Goal: Task Accomplishment & Management: Use online tool/utility

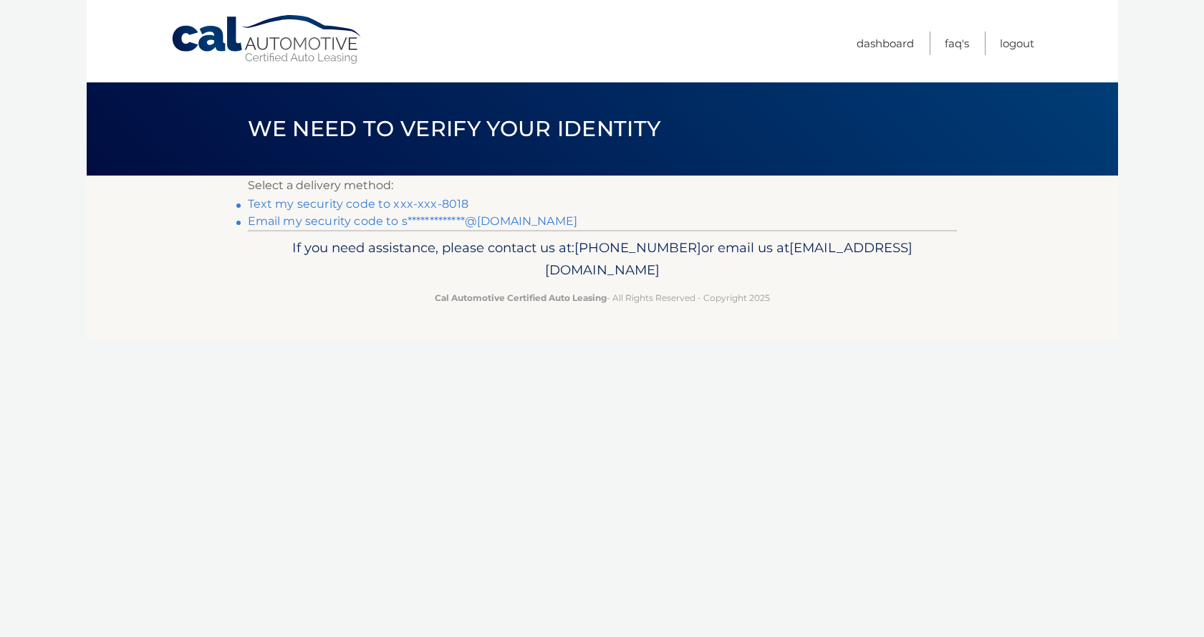
click at [457, 203] on link "Text my security code to xxx-xxx-8018" at bounding box center [358, 204] width 221 height 14
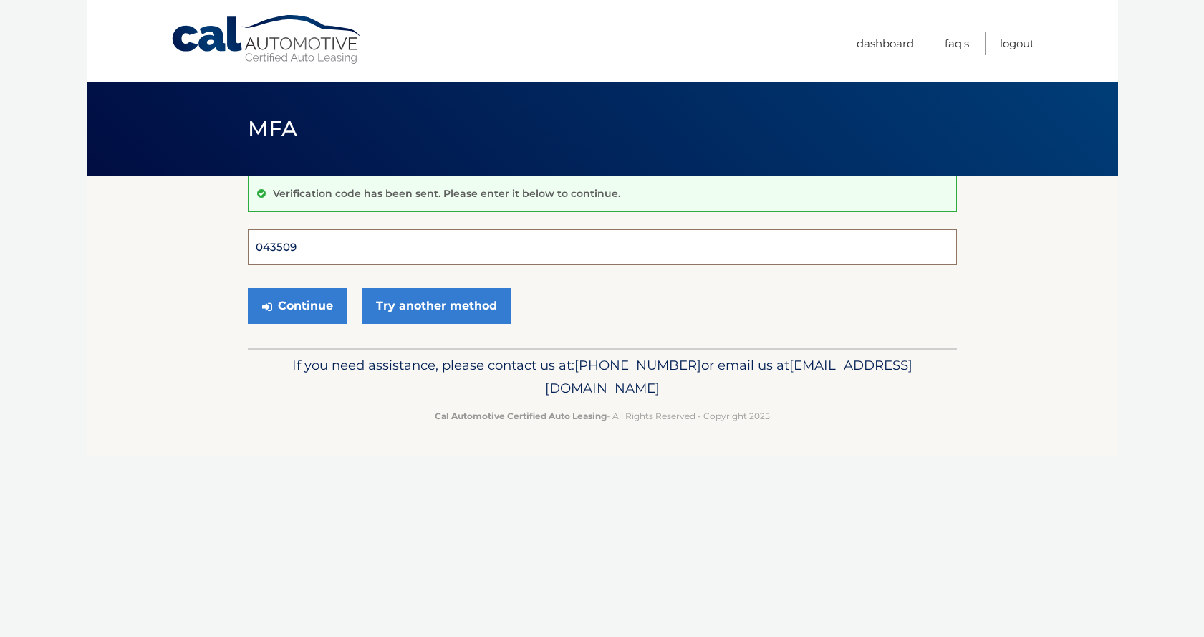
type input "043509"
click at [297, 305] on button "Continue" at bounding box center [298, 306] width 100 height 36
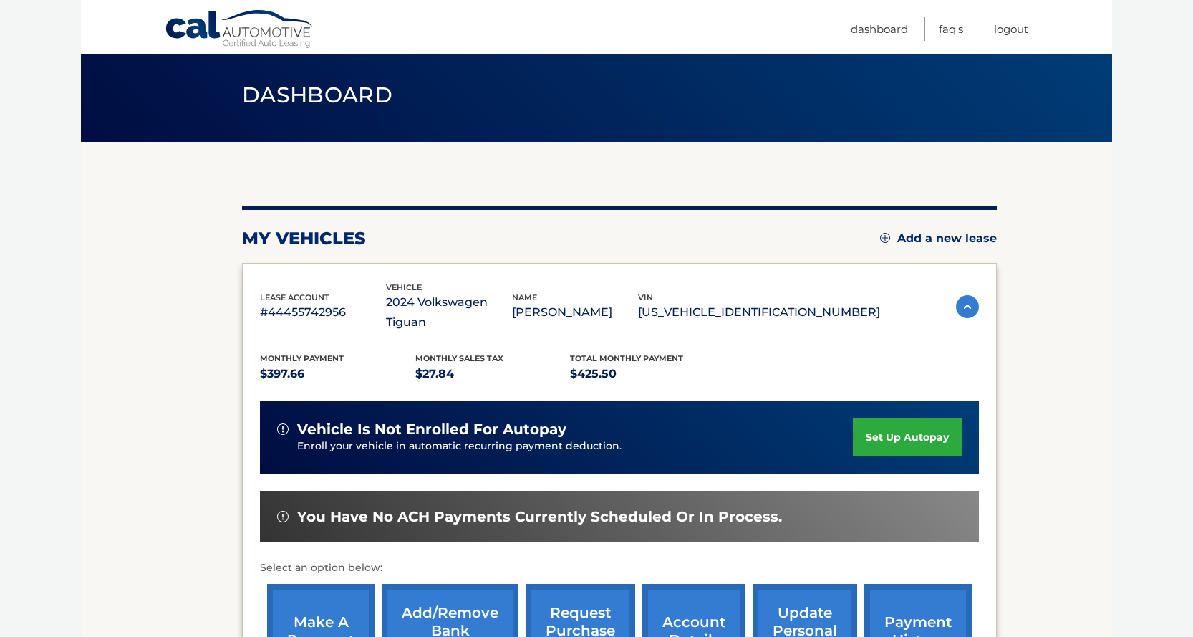
scroll to position [201, 0]
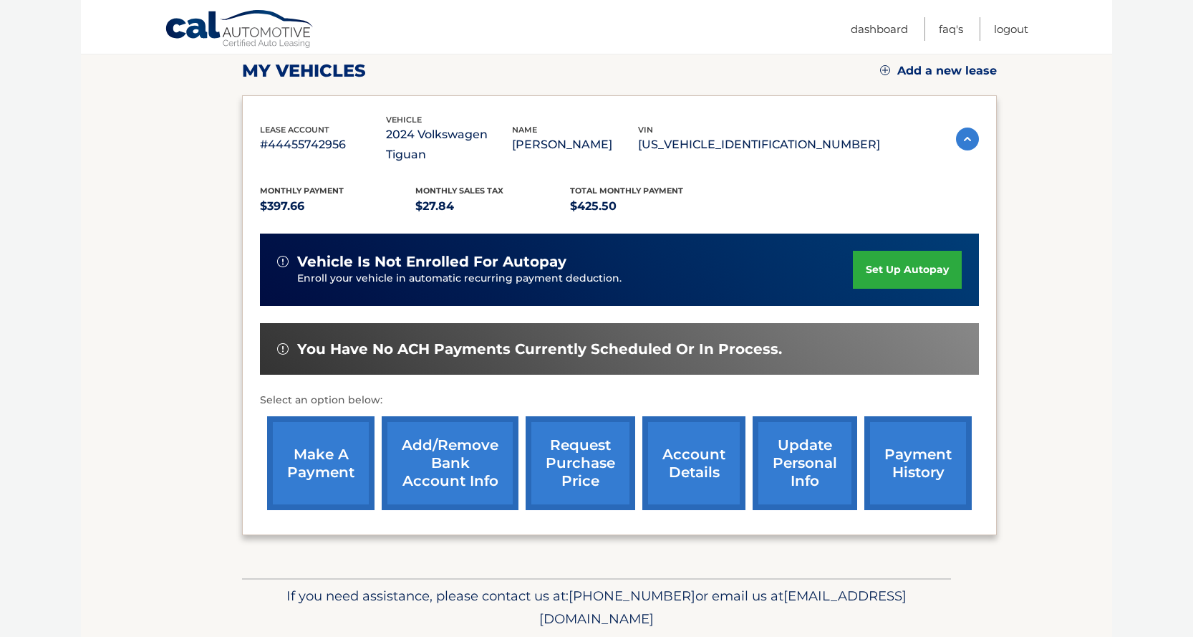
click at [342, 452] on link "make a payment" at bounding box center [320, 463] width 107 height 94
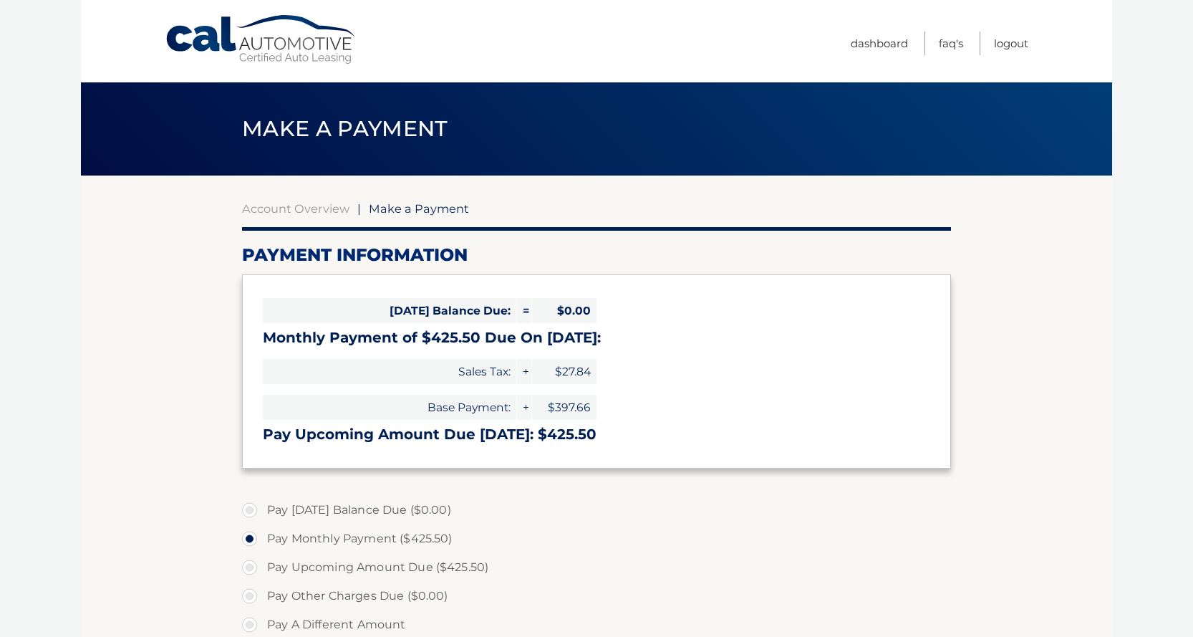
select select "NjU2ZDM2YzktZWFlNS00YTFhLWI5ZWMtOTA1ZDk4OGVkNmRh"
